Goal: Check status

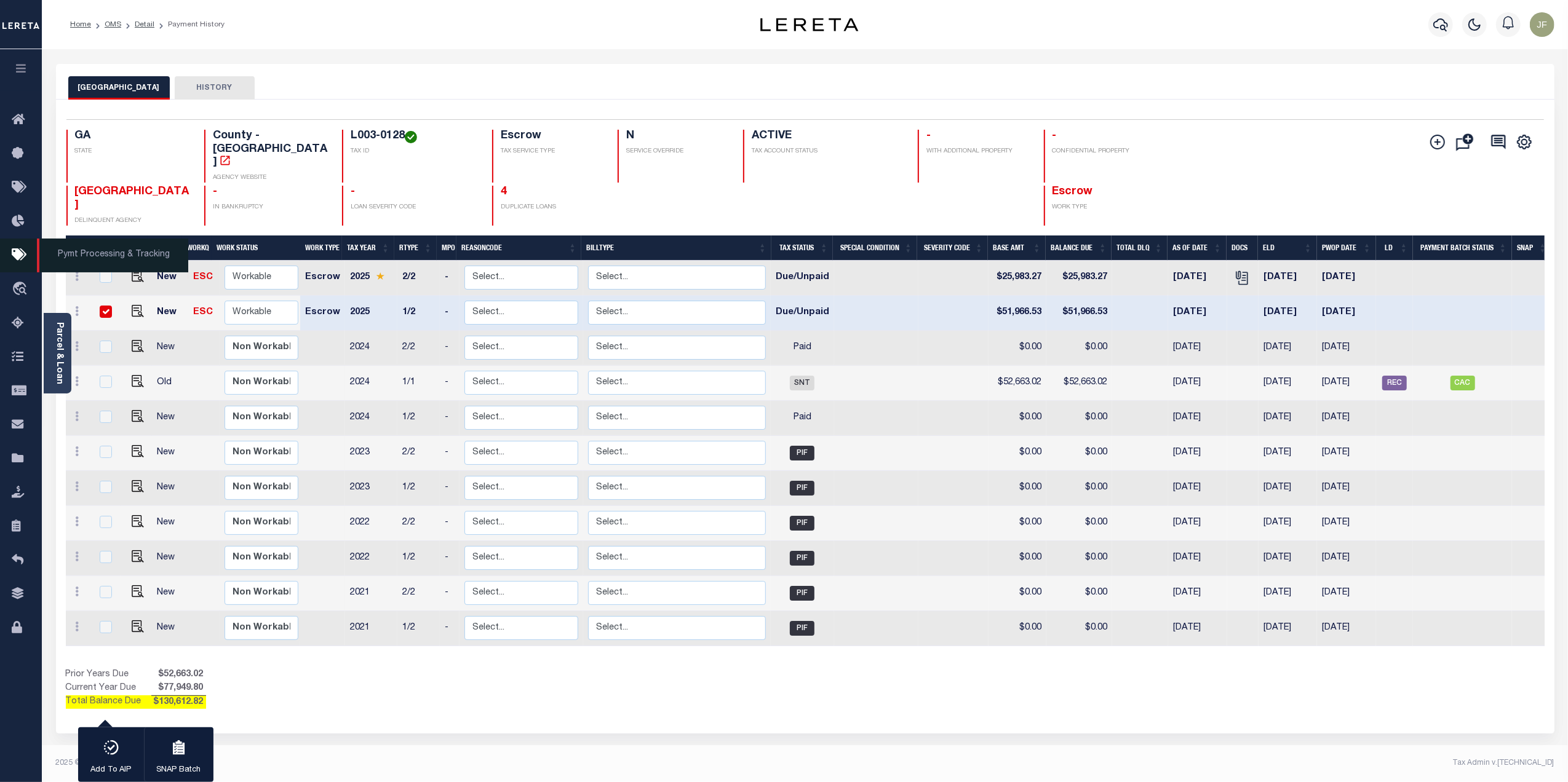
click at [18, 258] on icon at bounding box center [22, 255] width 20 height 15
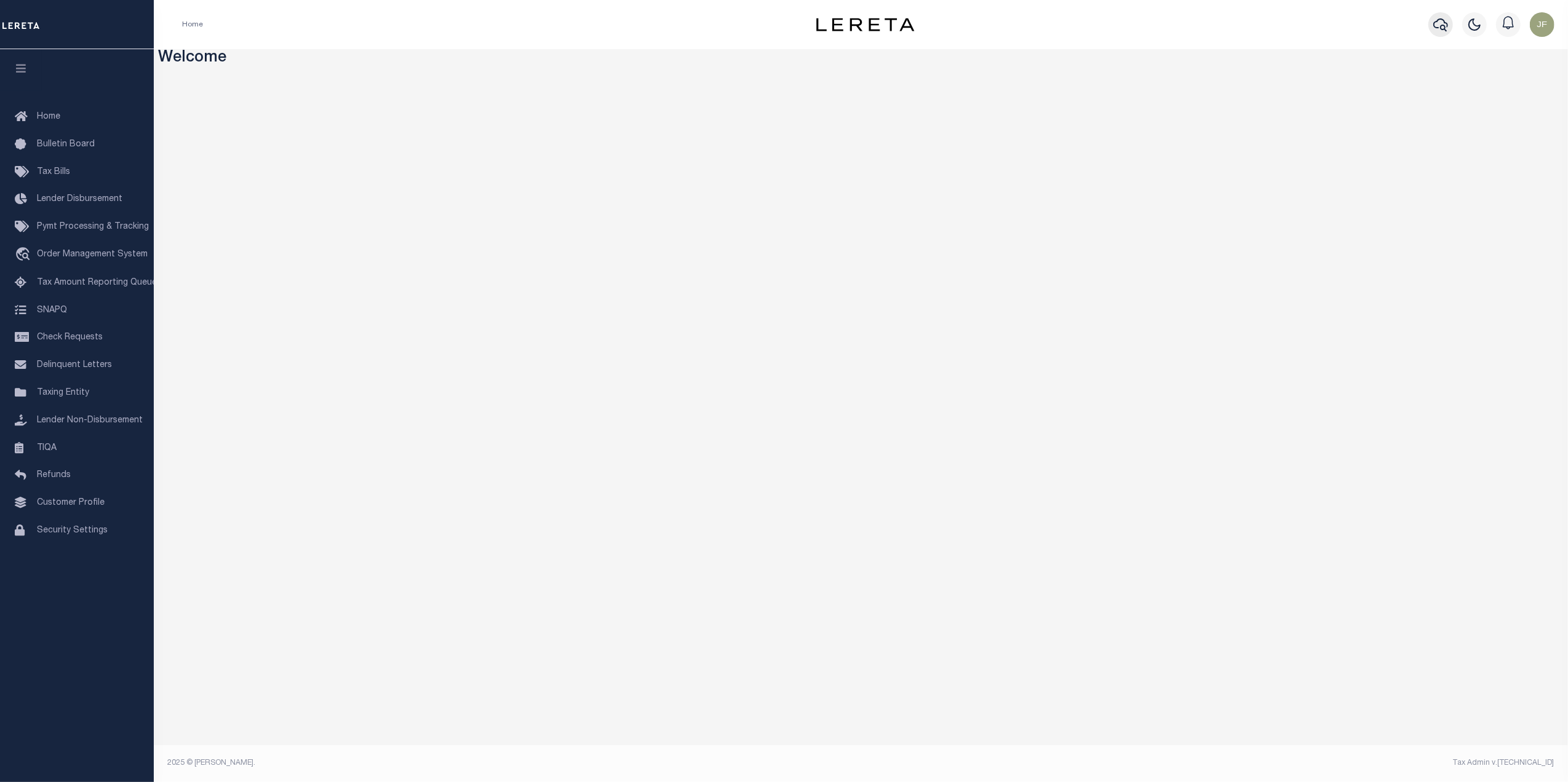
click at [1436, 27] on icon "button" at bounding box center [1440, 24] width 14 height 14
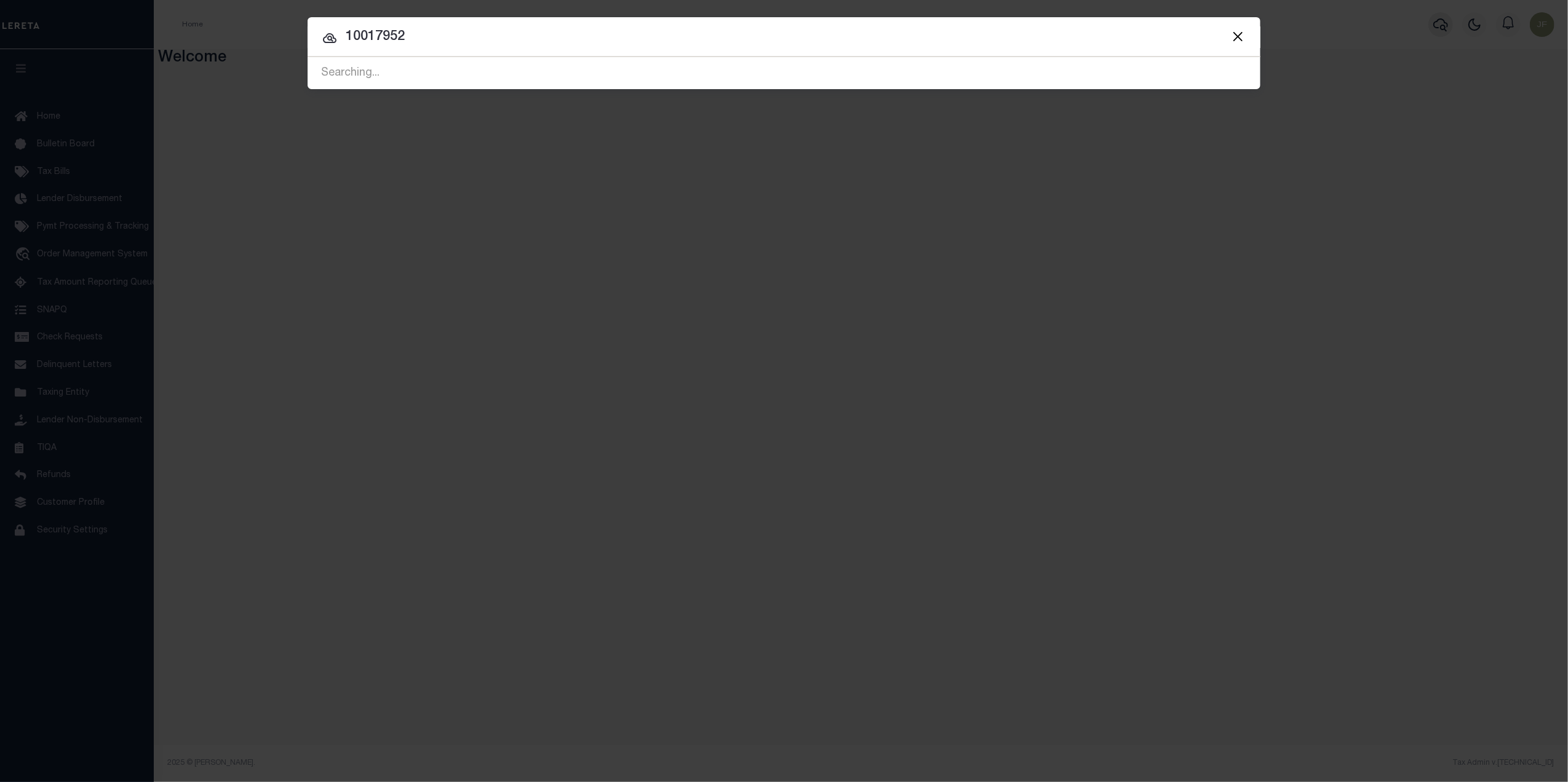
type input "10017952"
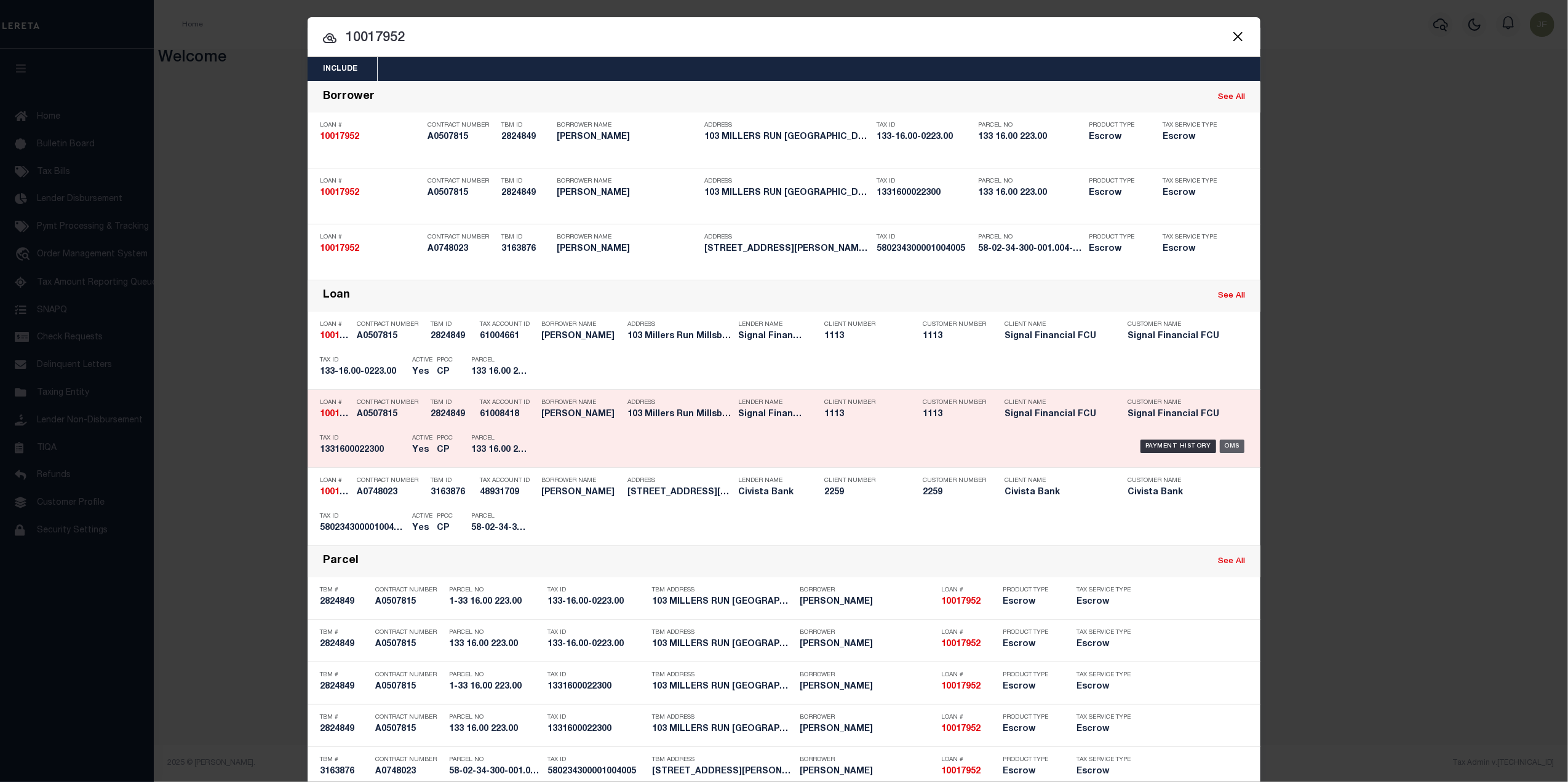
click at [1220, 446] on div "OMS" at bounding box center [1232, 446] width 25 height 14
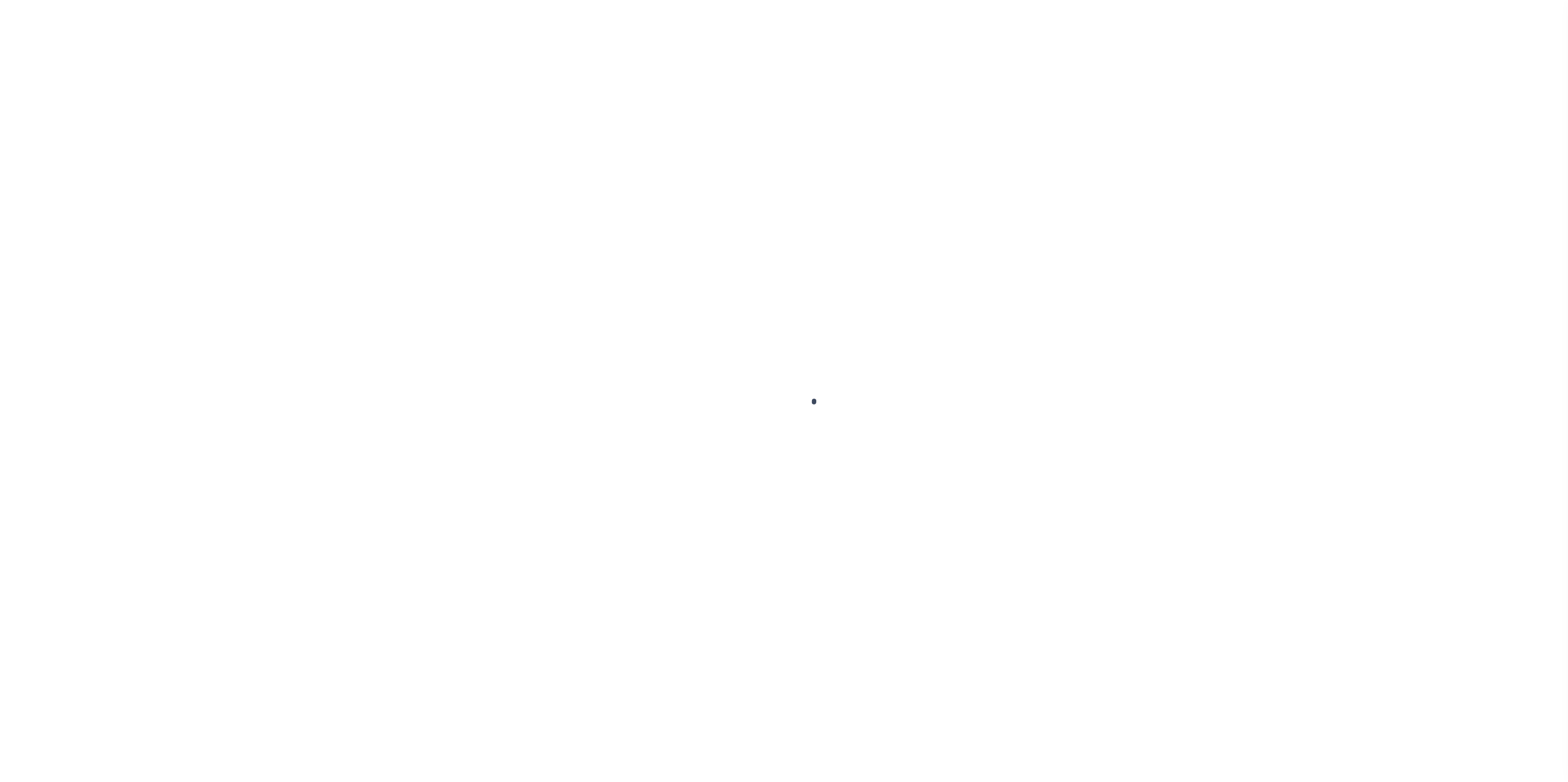
type input "10017952"
type input "[PERSON_NAME]"
select select
select select "10"
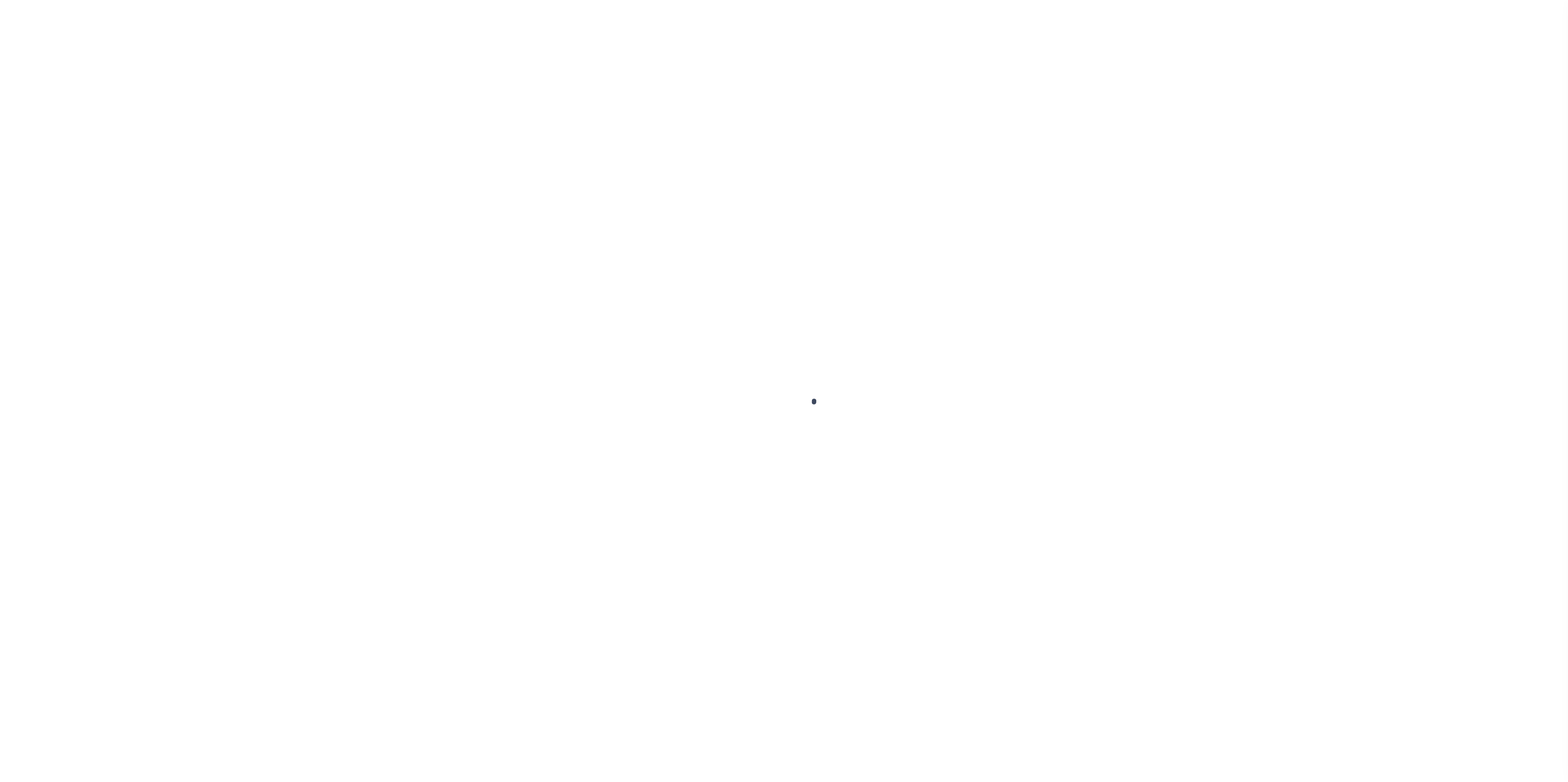
select select "Escrow"
select select "2140"
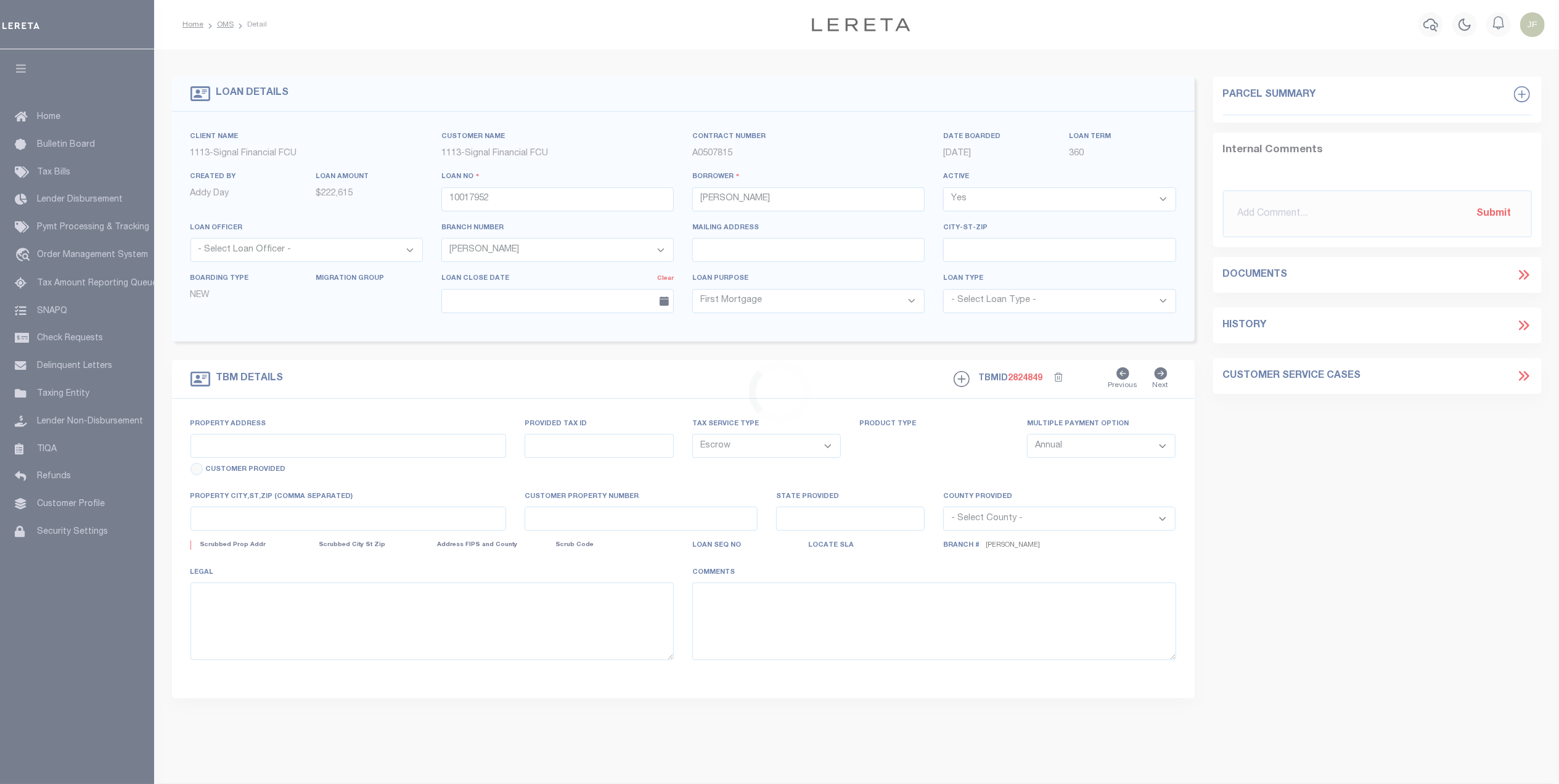
type input "103 Millers Run"
type input "1-33 16.00 223.00"
select select
type input "Millsboro DE 19966"
type input "10017952"
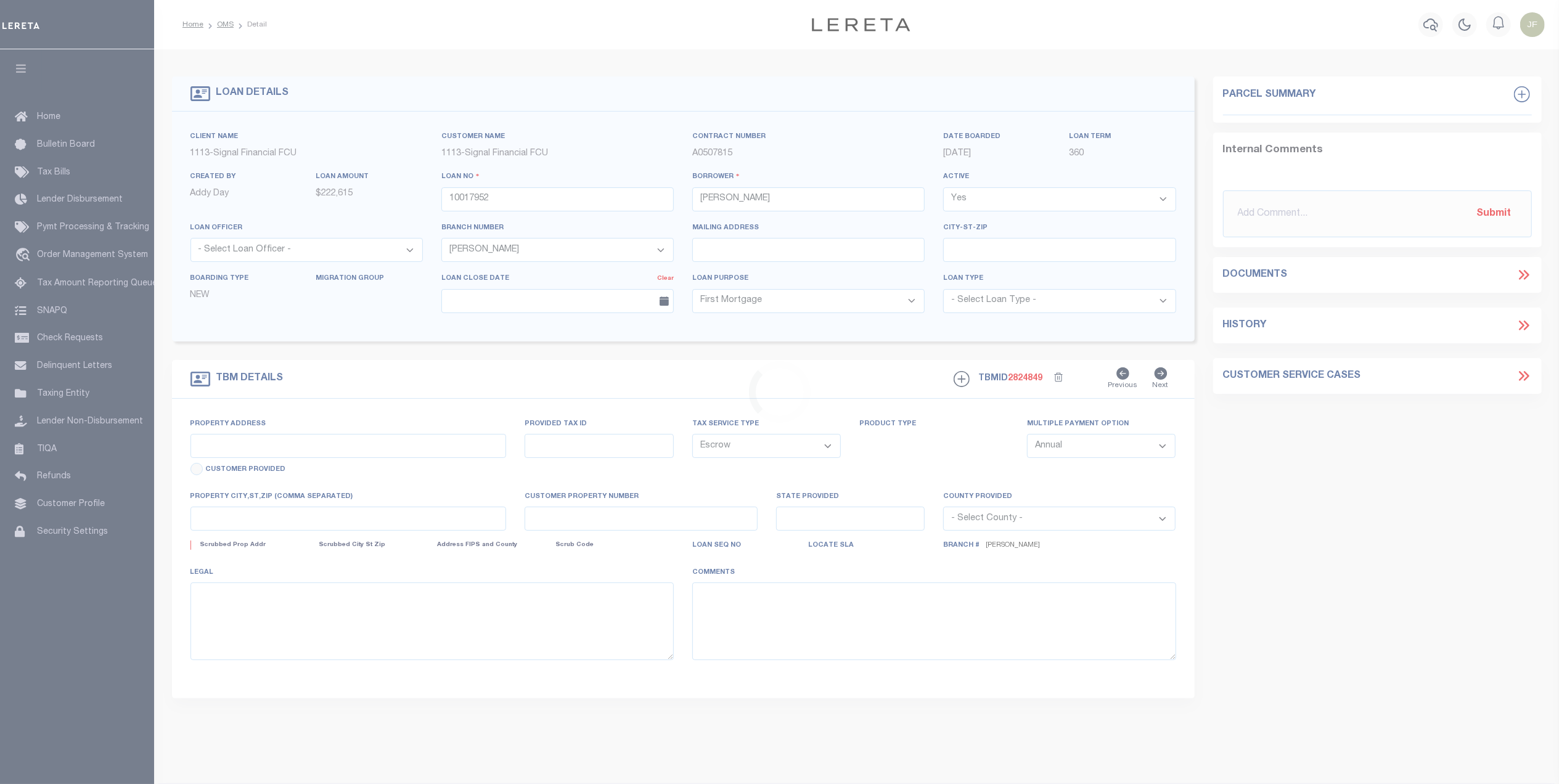
type input "DE"
select select "[GEOGRAPHIC_DATA]"
type textarea "LOT 24, [GEOGRAPHIC_DATA]"
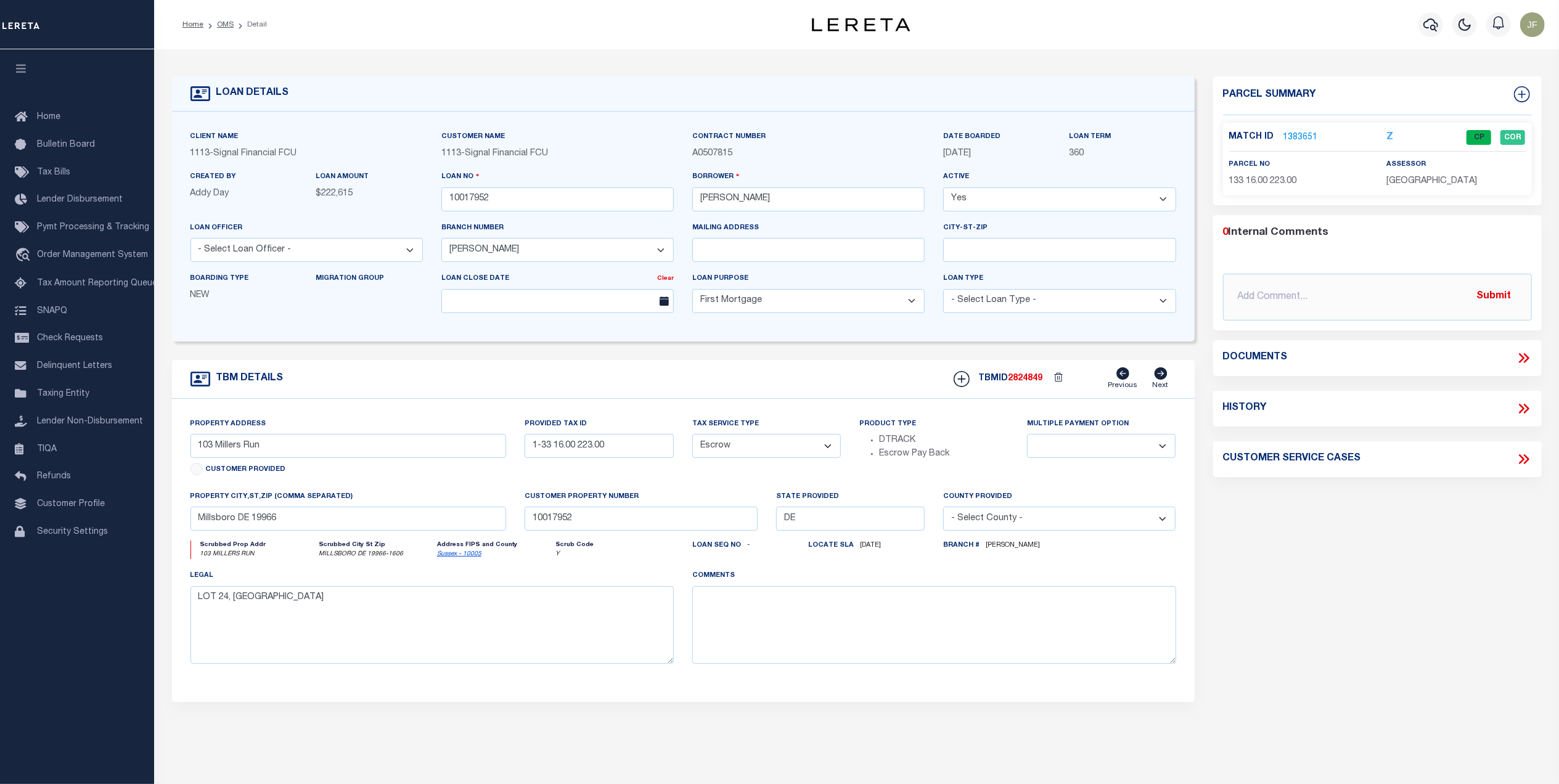
click at [1517, 410] on icon at bounding box center [1524, 409] width 16 height 16
select select "100"
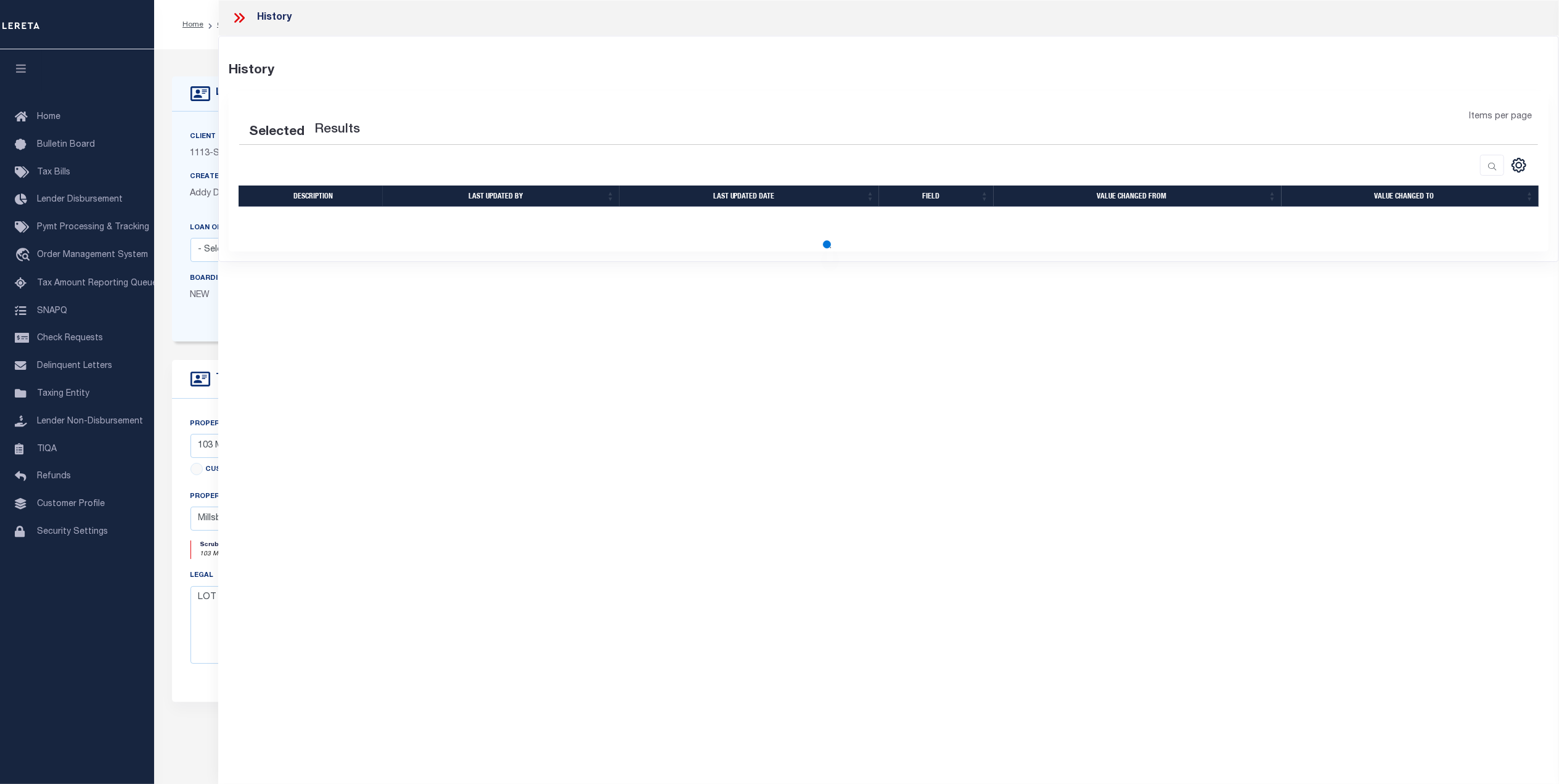
select select "100"
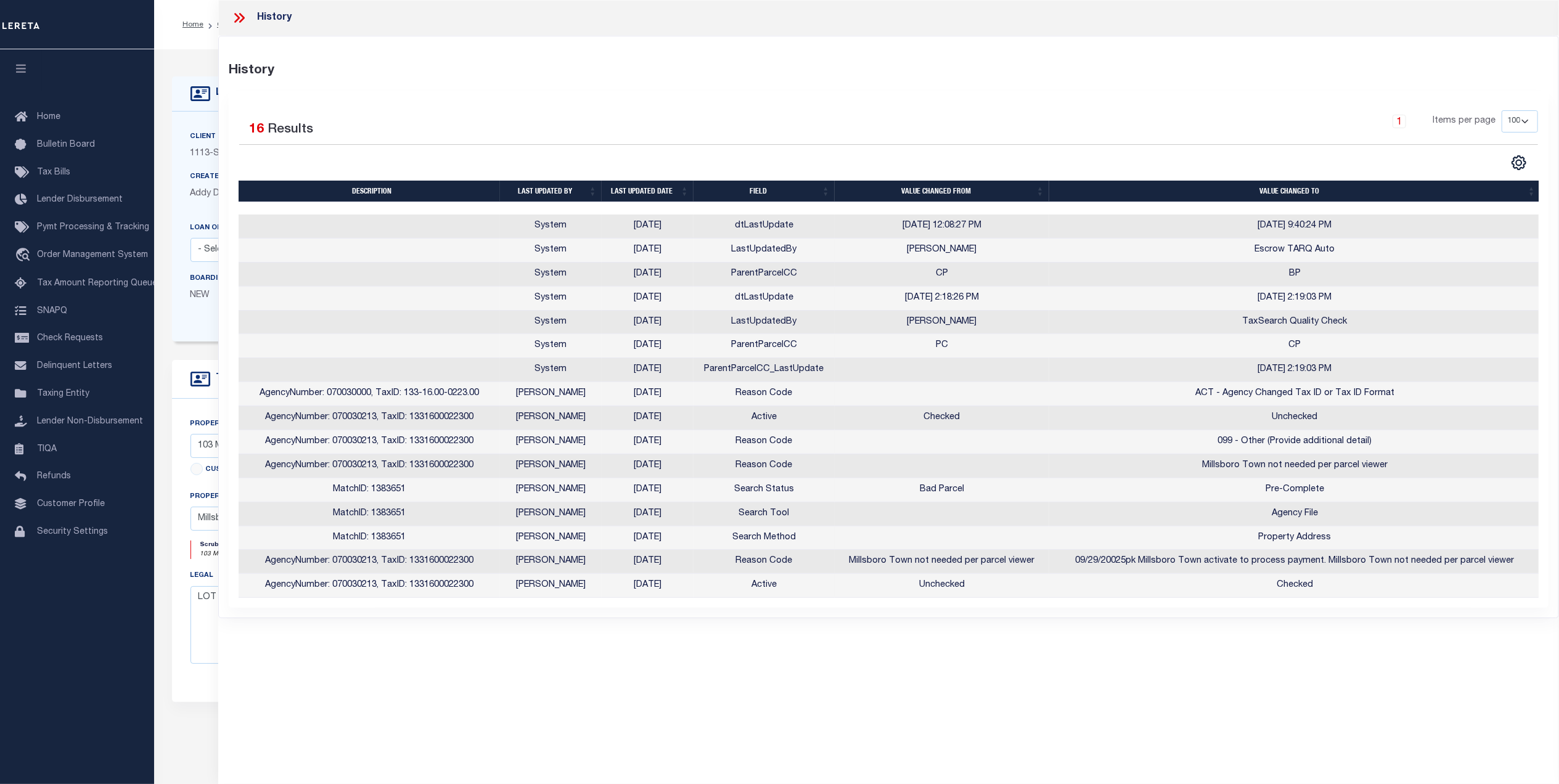
click at [644, 185] on th "Last updated date" at bounding box center [647, 191] width 92 height 22
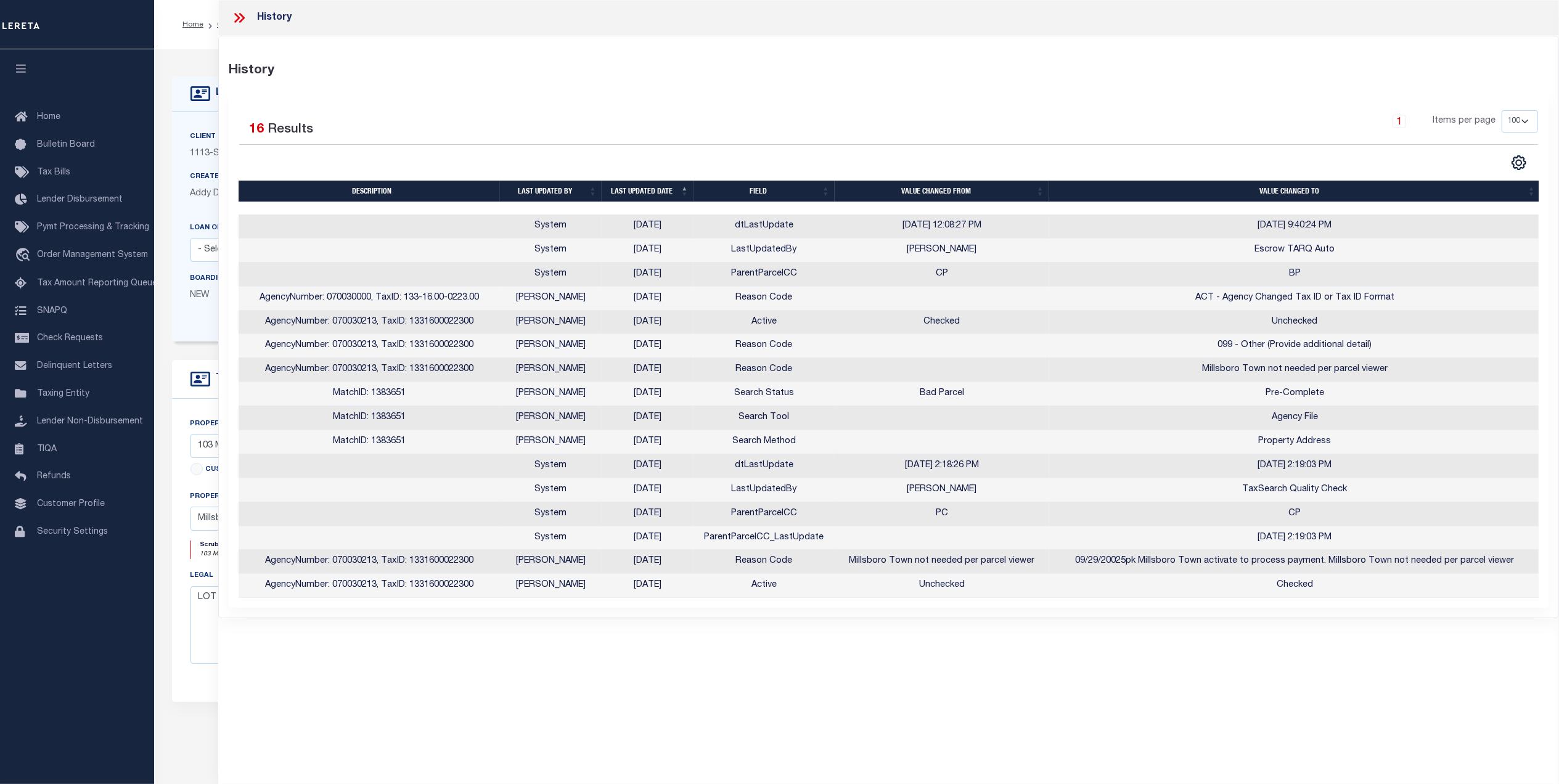
click at [230, 22] on div "History" at bounding box center [888, 18] width 1341 height 36
click at [240, 15] on icon at bounding box center [239, 18] width 16 height 16
